Goal: Transaction & Acquisition: Download file/media

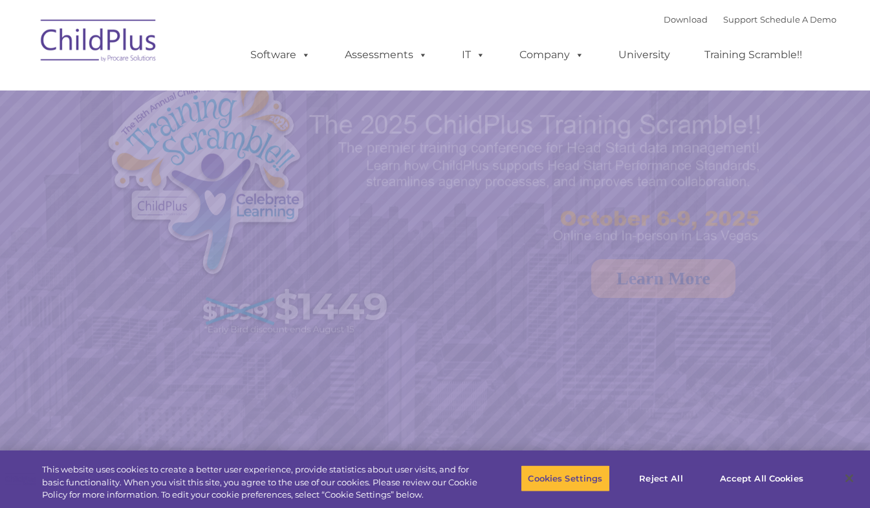
select select "MEDIUM"
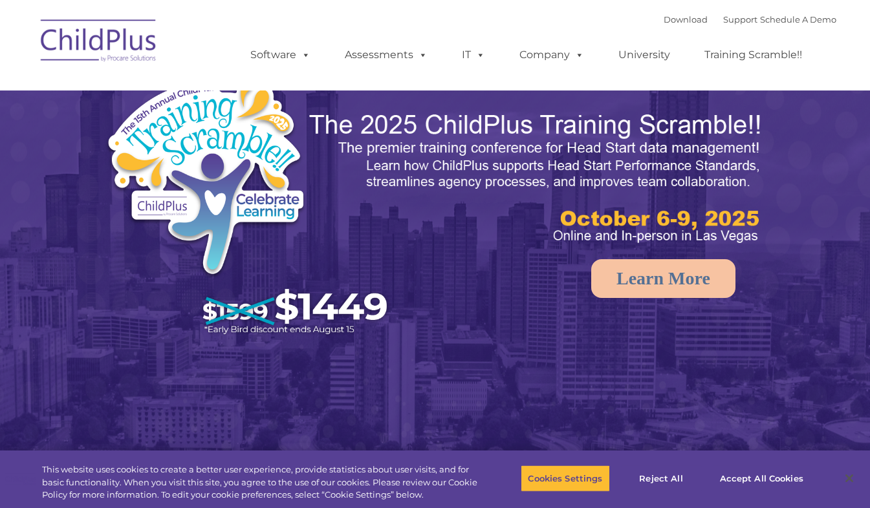
select select "MEDIUM"
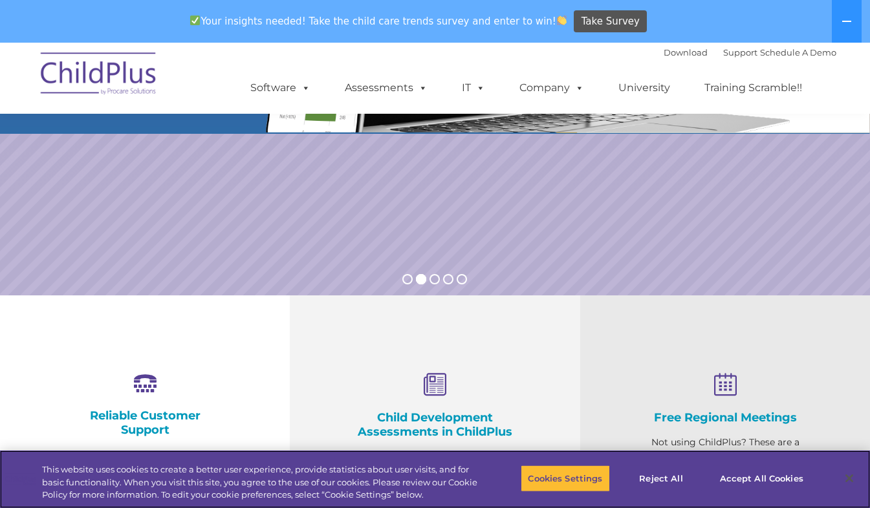
scroll to position [259, 0]
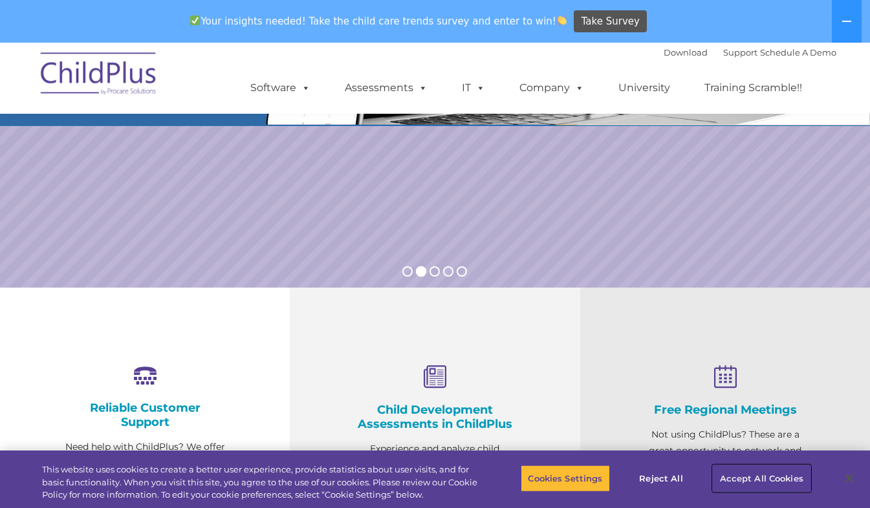
click at [776, 472] on button "Accept All Cookies" at bounding box center [762, 478] width 98 height 27
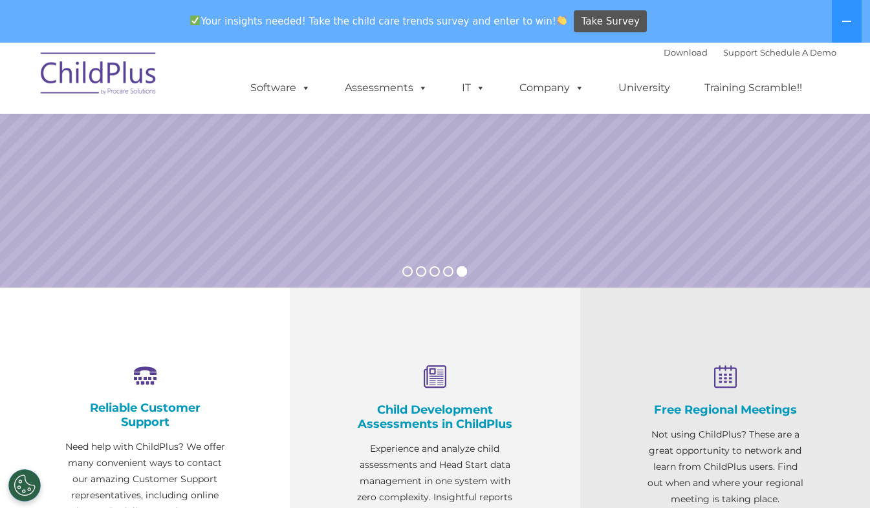
drag, startPoint x: 161, startPoint y: 26, endPoint x: 176, endPoint y: 25, distance: 14.9
click at [161, 26] on div "Your insights needed! Take the child care trends survey and enter to win! Take …" at bounding box center [417, 22] width 834 height 42
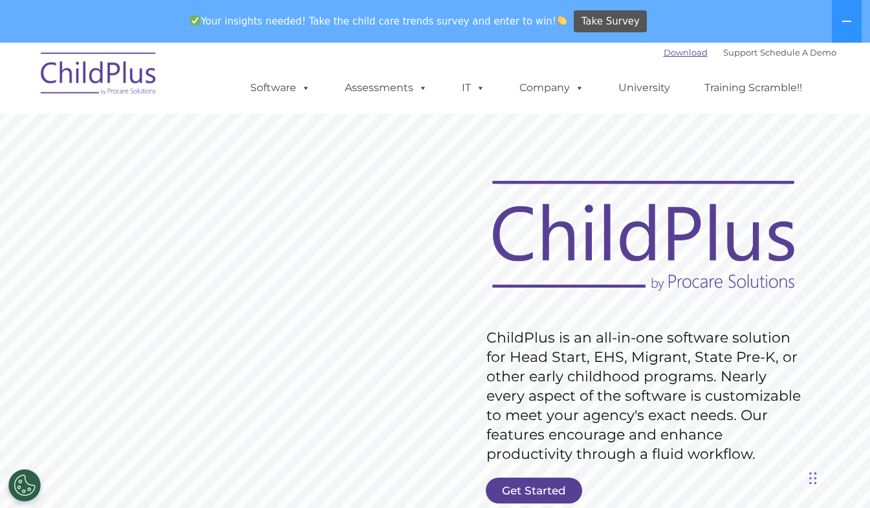
click at [667, 53] on link "Download" at bounding box center [686, 52] width 44 height 10
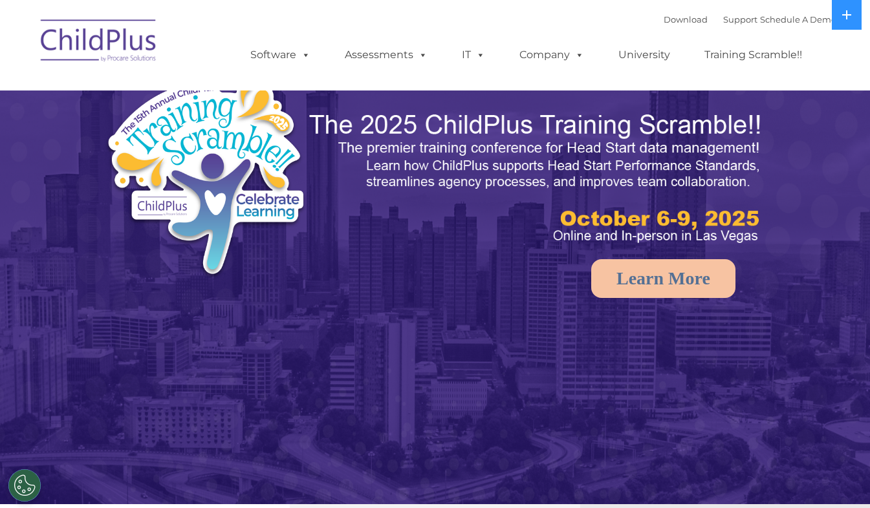
select select "MEDIUM"
